Goal: Navigation & Orientation: Go to known website

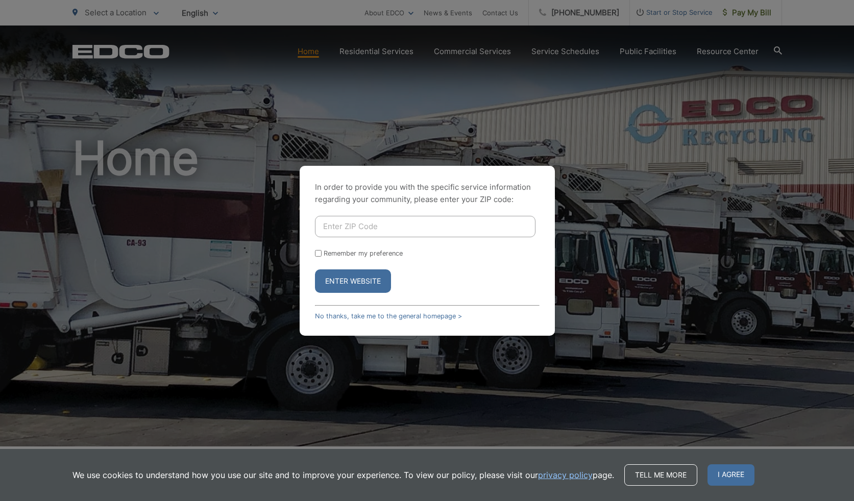
click at [219, 259] on div "In order to provide you with the specific service information regarding your co…" at bounding box center [427, 250] width 854 height 501
click at [338, 316] on link "No thanks, take me to the general homepage >" at bounding box center [388, 316] width 147 height 8
